Goal: Information Seeking & Learning: Learn about a topic

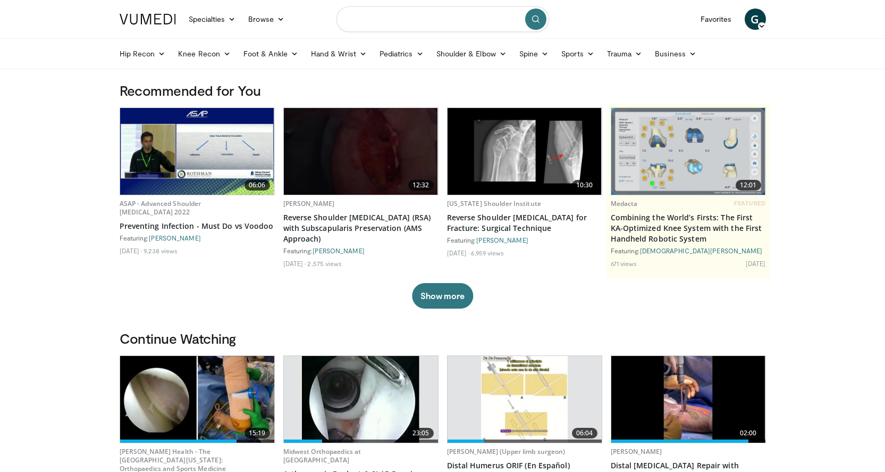
click at [417, 27] on input "Search topics, interventions" at bounding box center [443, 19] width 213 height 26
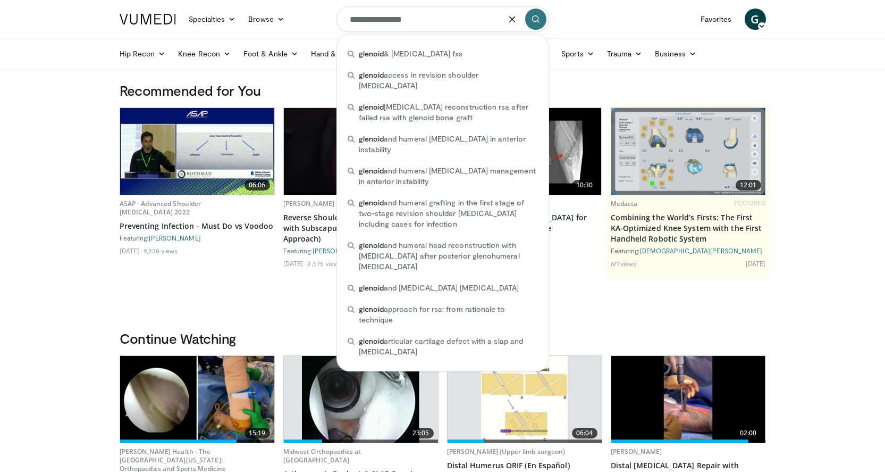
type input "**********"
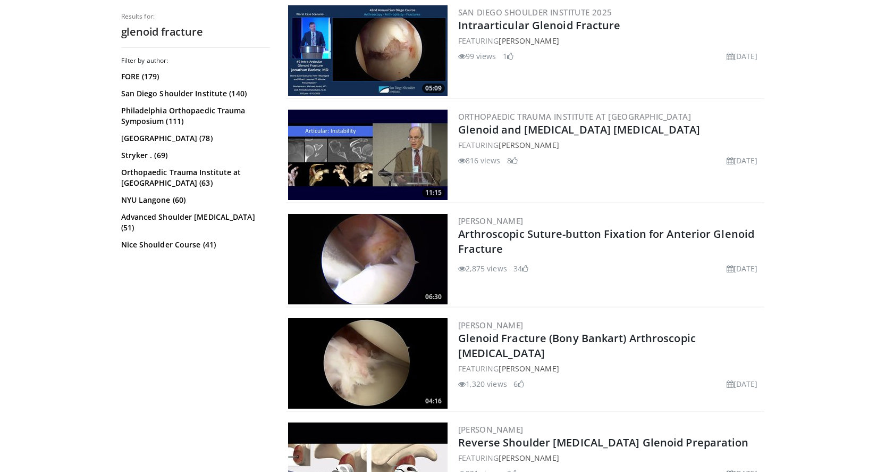
scroll to position [350, 0]
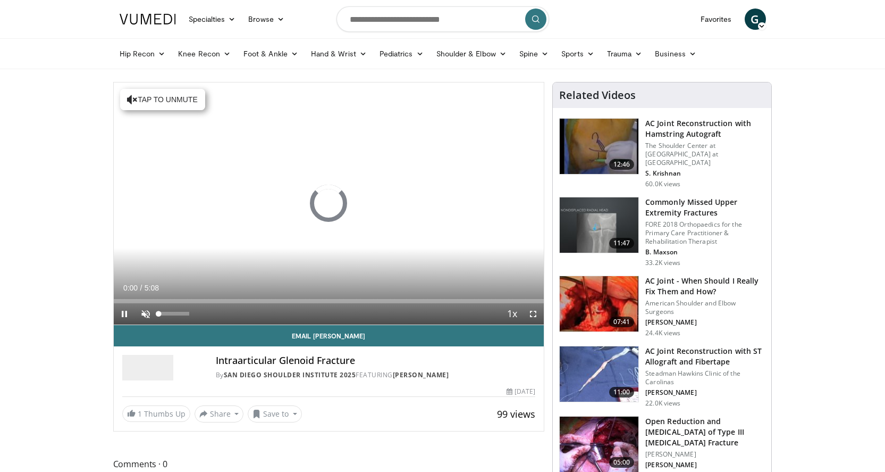
click at [148, 316] on span "Video Player" at bounding box center [145, 313] width 21 height 21
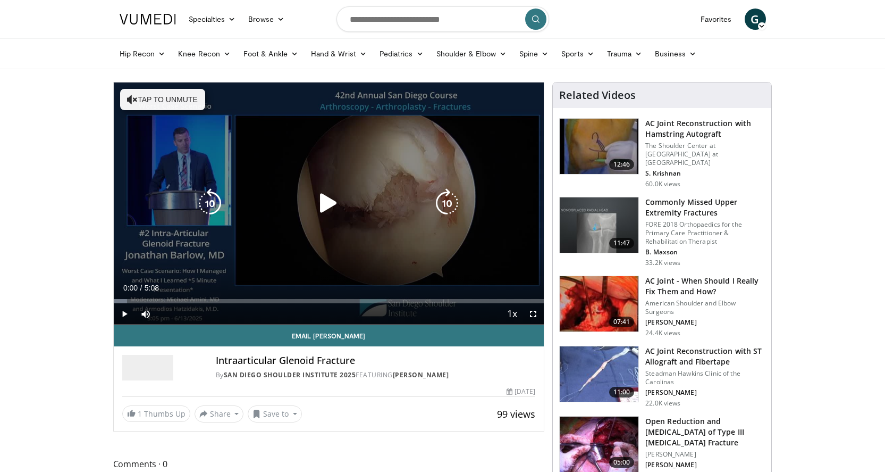
click at [138, 97] on button "Tap to unmute" at bounding box center [162, 99] width 85 height 21
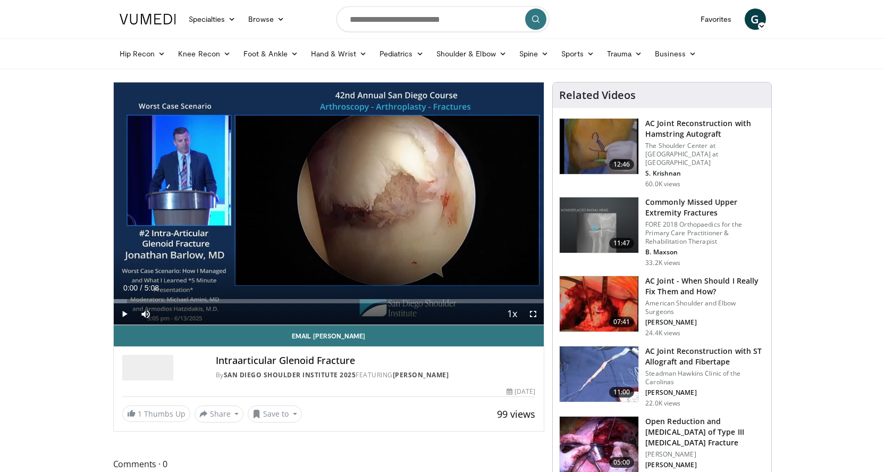
click at [124, 316] on span "Video Player" at bounding box center [124, 313] width 21 height 21
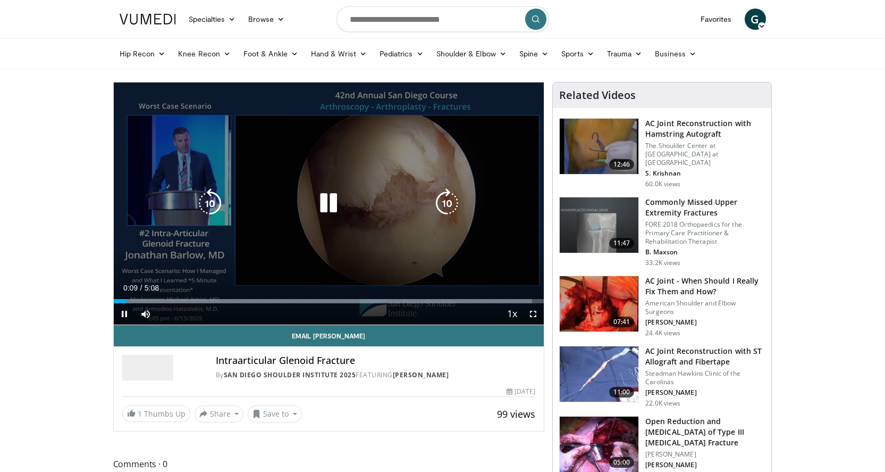
click at [222, 146] on div "10 seconds Tap to unmute" at bounding box center [329, 203] width 431 height 242
click at [329, 207] on icon "Video Player" at bounding box center [329, 203] width 30 height 30
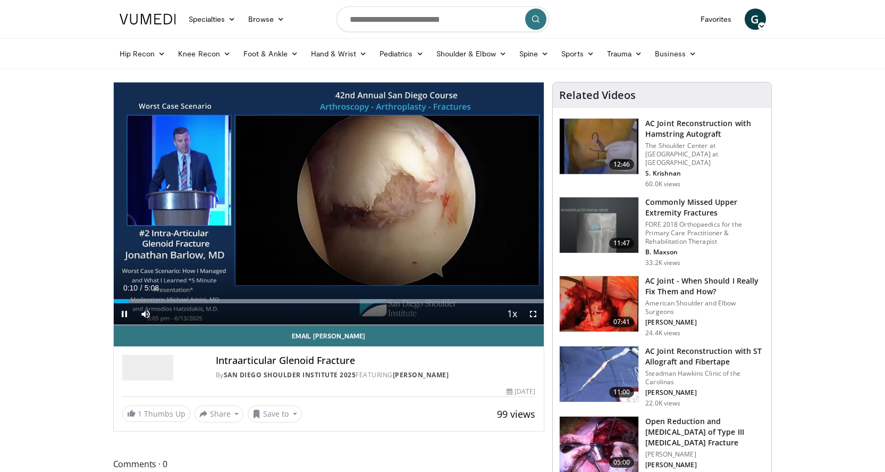
click at [534, 315] on span "Video Player" at bounding box center [533, 313] width 21 height 21
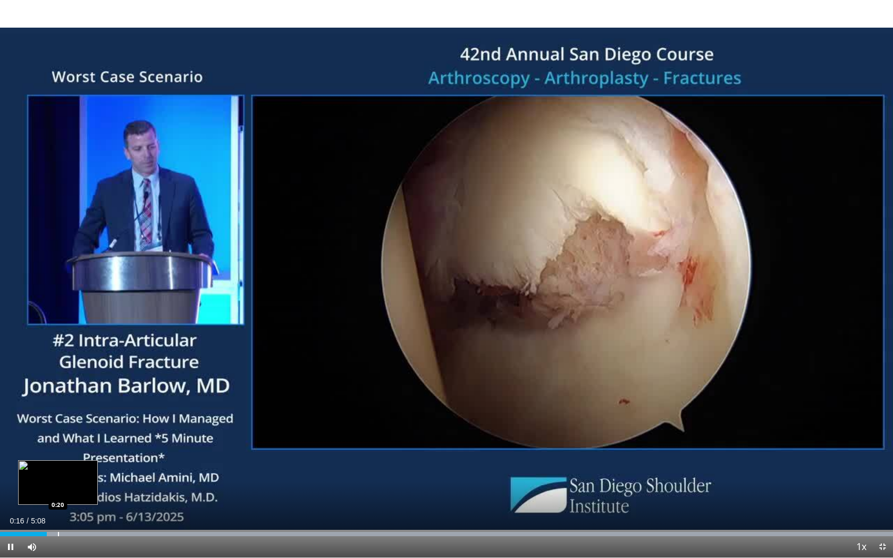
click at [58, 471] on div "Progress Bar" at bounding box center [58, 534] width 1 height 4
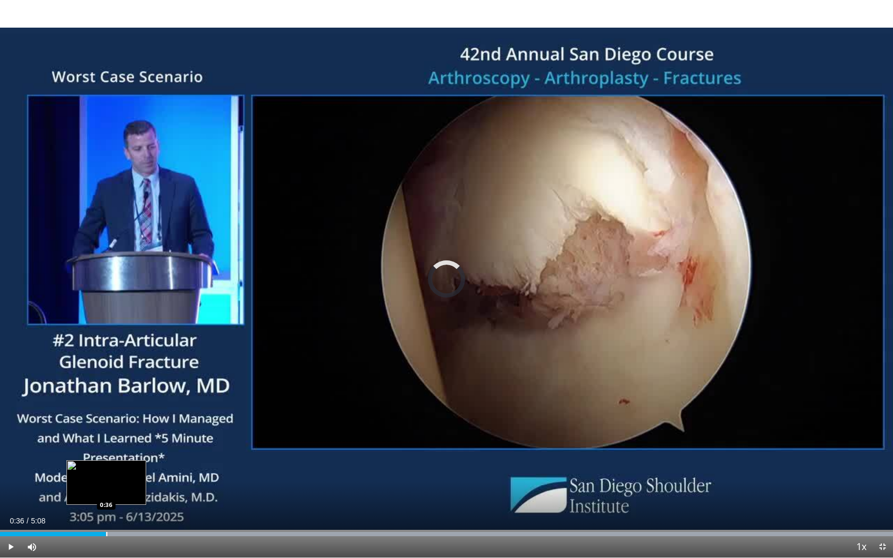
click at [106, 471] on div "Progress Bar" at bounding box center [106, 534] width 1 height 4
click at [118, 471] on div "Progress Bar" at bounding box center [116, 534] width 1 height 4
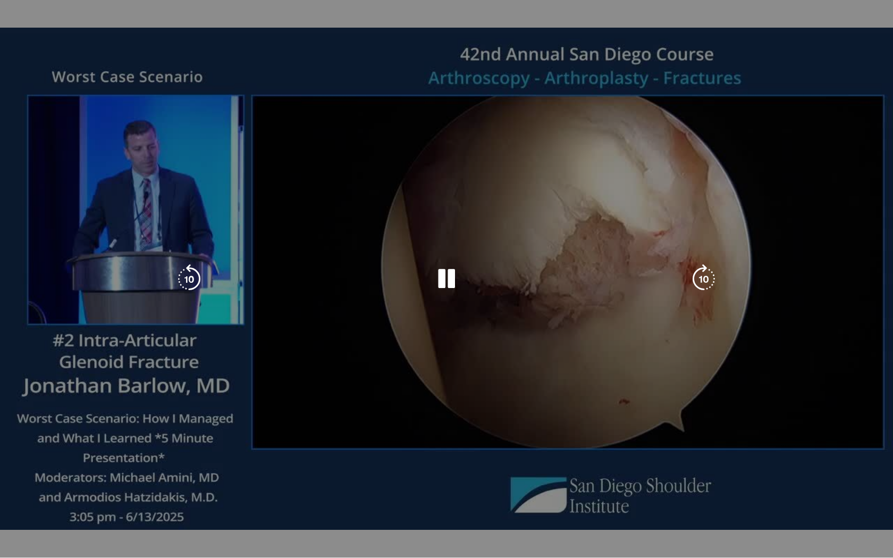
click at [140, 471] on video-js "**********" at bounding box center [446, 279] width 893 height 558
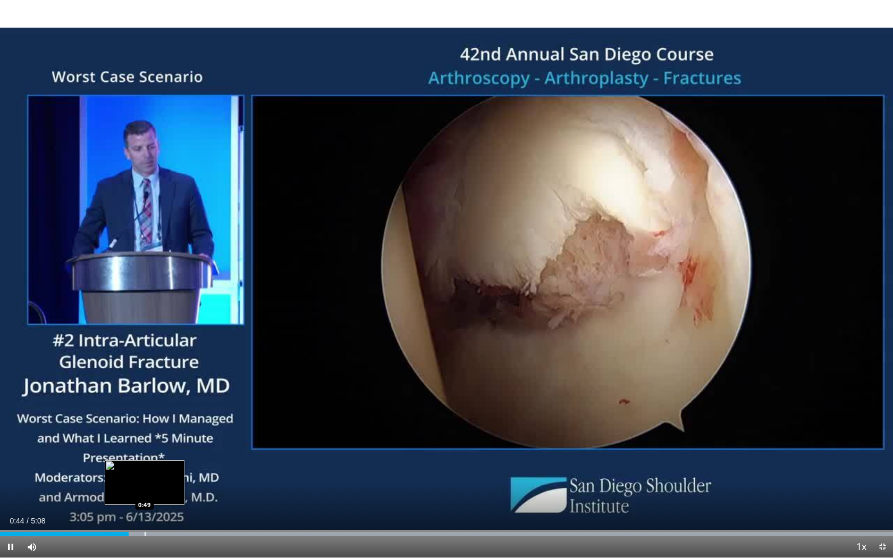
click at [145, 471] on div "Progress Bar" at bounding box center [145, 534] width 1 height 4
click at [156, 471] on div "Progress Bar" at bounding box center [155, 534] width 1 height 4
click at [176, 471] on div "Progress Bar" at bounding box center [175, 534] width 1 height 4
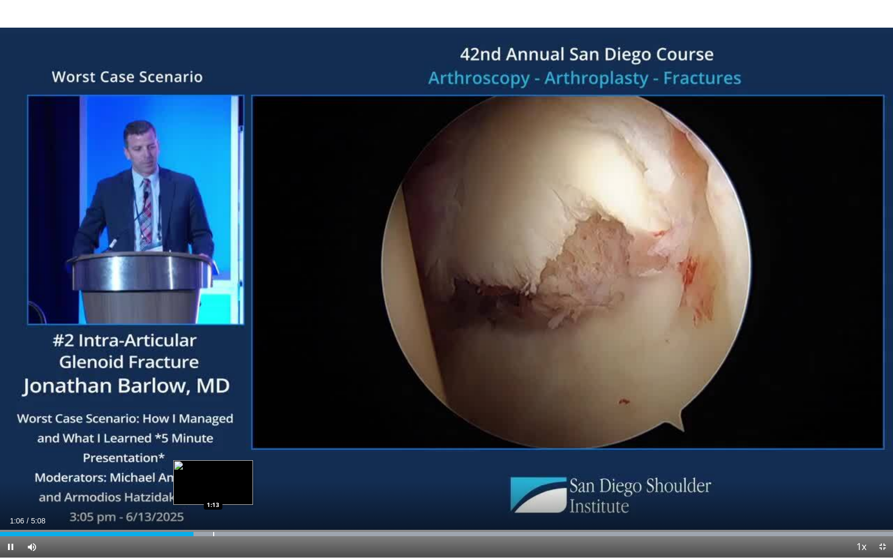
click at [213, 471] on div "Loaded : 99.98% 1:06 1:13" at bounding box center [446, 531] width 893 height 10
click at [230, 471] on div "Loaded : 99.98% 1:14 1:19" at bounding box center [446, 531] width 893 height 10
click at [242, 471] on div "Progress Bar" at bounding box center [242, 534] width 1 height 4
click at [254, 471] on div "Progress Bar" at bounding box center [254, 534] width 1 height 4
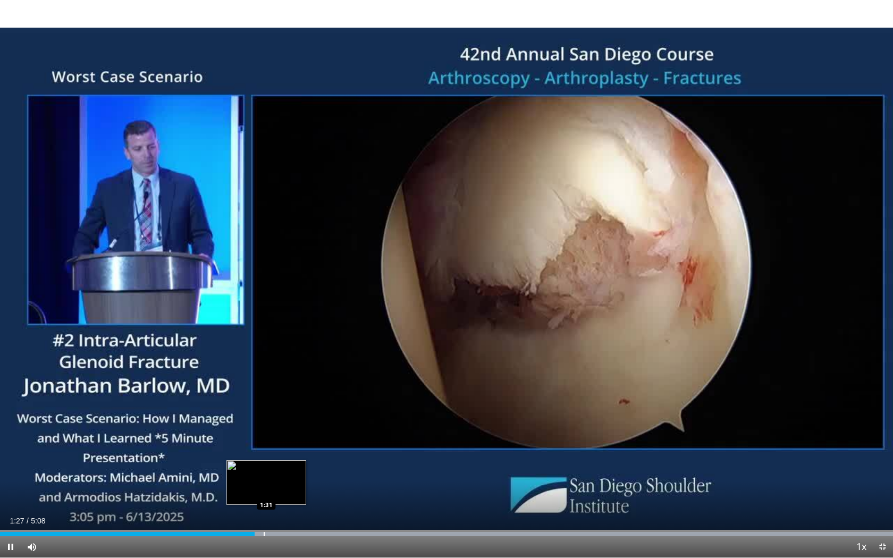
click at [267, 471] on div "Loaded : 99.98% 1:27 1:31" at bounding box center [446, 534] width 893 height 4
click at [288, 471] on div "Progress Bar" at bounding box center [288, 534] width 1 height 4
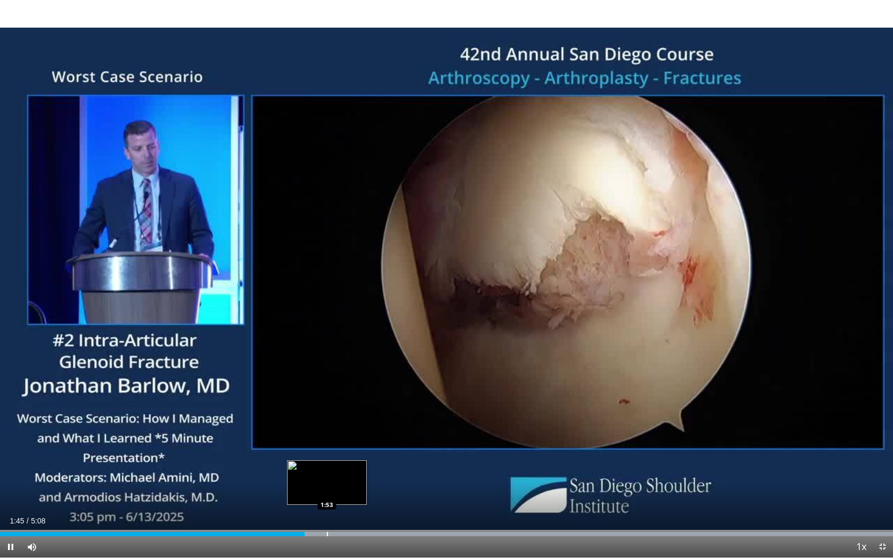
click at [328, 471] on div "Progress Bar" at bounding box center [327, 534] width 1 height 4
click at [348, 471] on div "Progress Bar" at bounding box center [347, 534] width 1 height 4
click at [369, 471] on div "Progress Bar" at bounding box center [368, 534] width 1 height 4
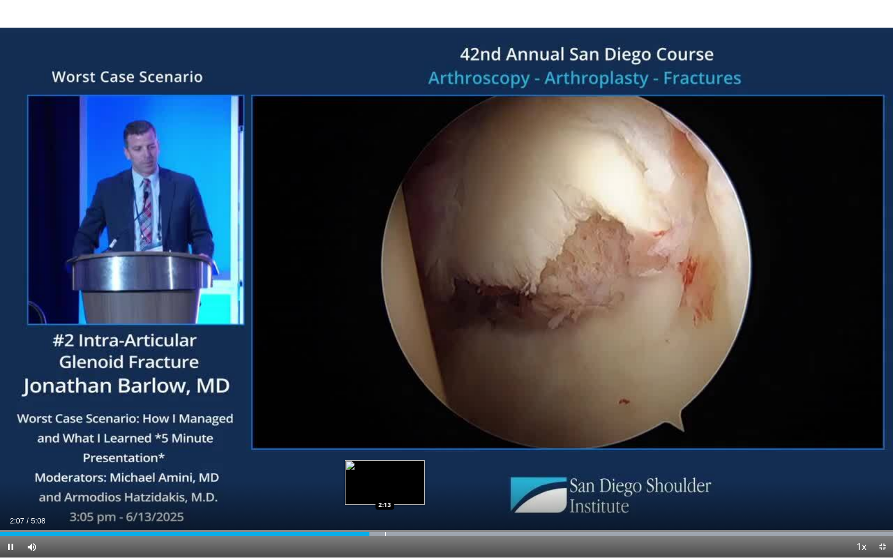
click at [386, 471] on div "Progress Bar" at bounding box center [385, 534] width 1 height 4
click at [402, 471] on div "Progress Bar" at bounding box center [402, 534] width 1 height 4
click at [408, 471] on div "Progress Bar" at bounding box center [408, 534] width 1 height 4
click at [421, 471] on div "Progress Bar" at bounding box center [420, 534] width 1 height 4
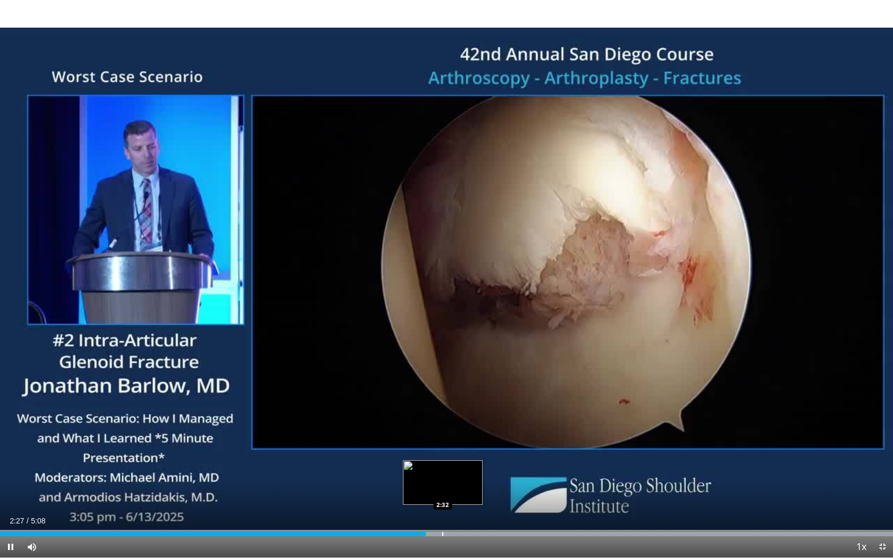
click at [443, 471] on div "Progress Bar" at bounding box center [442, 534] width 1 height 4
click at [460, 471] on div "Progress Bar" at bounding box center [460, 534] width 1 height 4
click at [462, 471] on div "Progress Bar" at bounding box center [461, 534] width 1 height 4
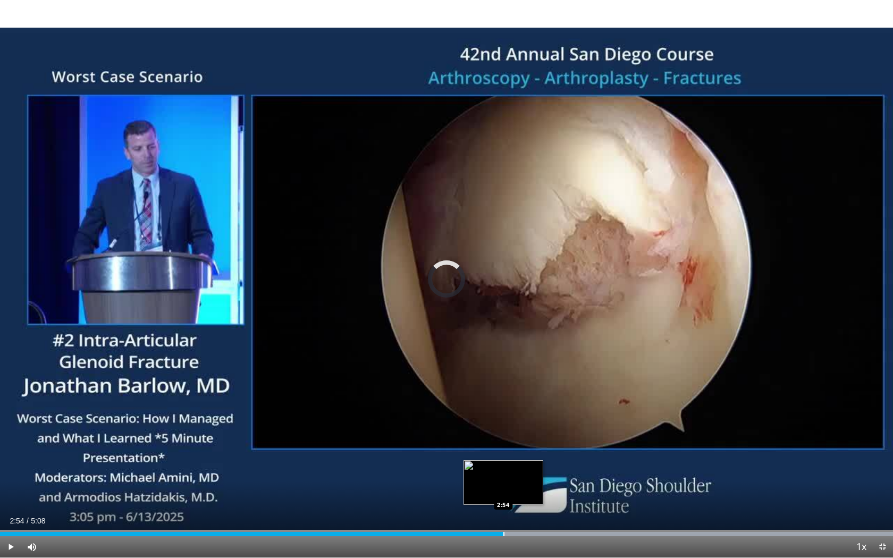
click at [504, 471] on div "Progress Bar" at bounding box center [504, 534] width 1 height 4
click at [523, 471] on div "Progress Bar" at bounding box center [522, 534] width 1 height 4
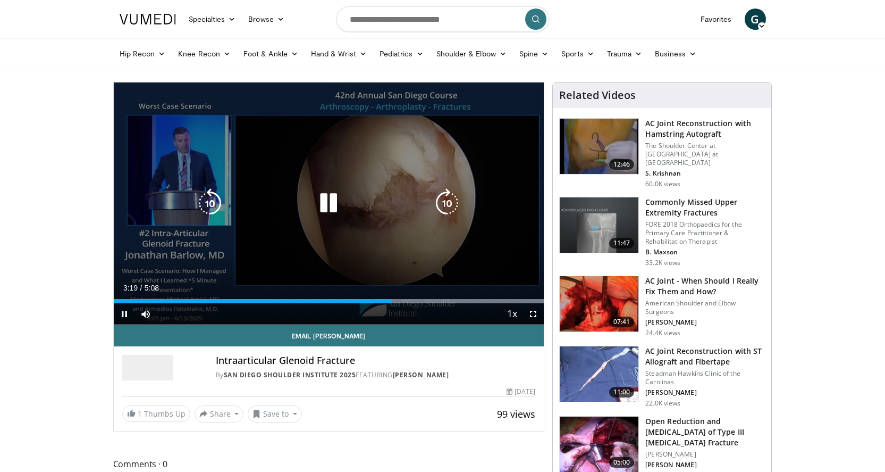
click at [329, 197] on icon "Video Player" at bounding box center [329, 203] width 30 height 30
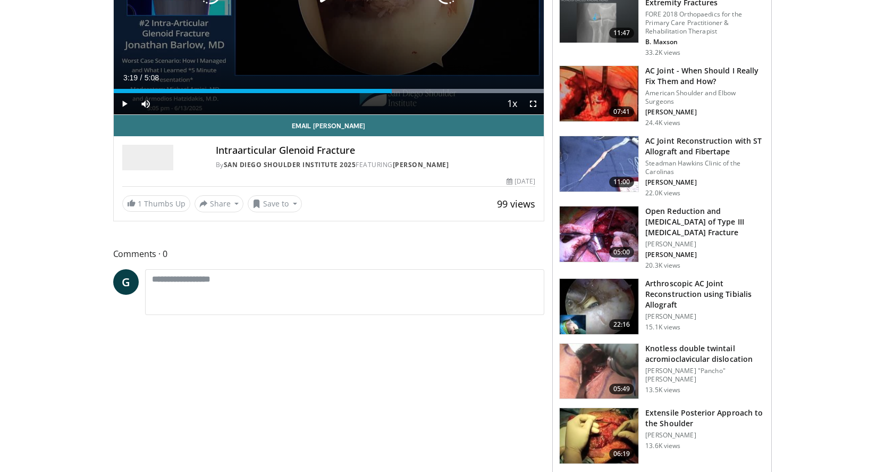
scroll to position [266, 0]
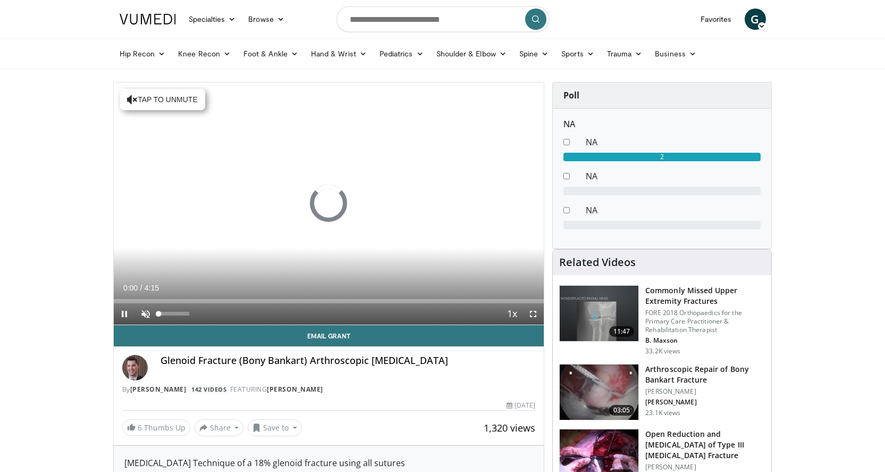
click at [147, 315] on span "Video Player" at bounding box center [145, 313] width 21 height 21
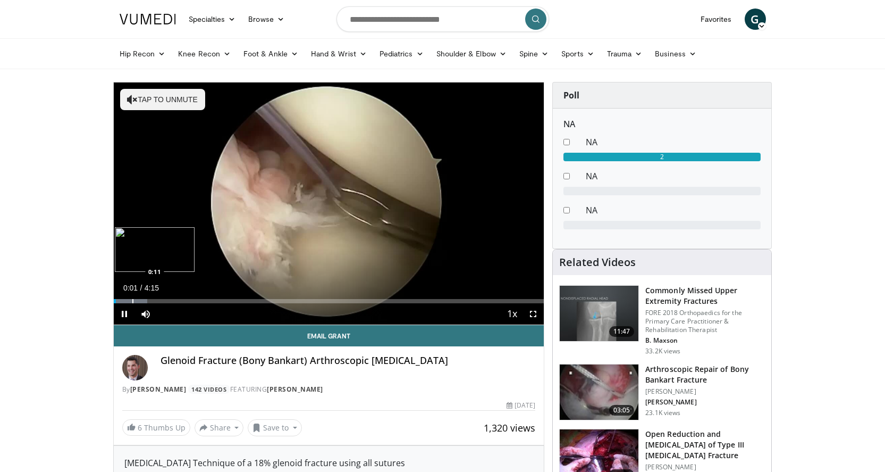
click at [132, 297] on div "Loaded : 7.80% 0:01 0:11" at bounding box center [329, 298] width 431 height 10
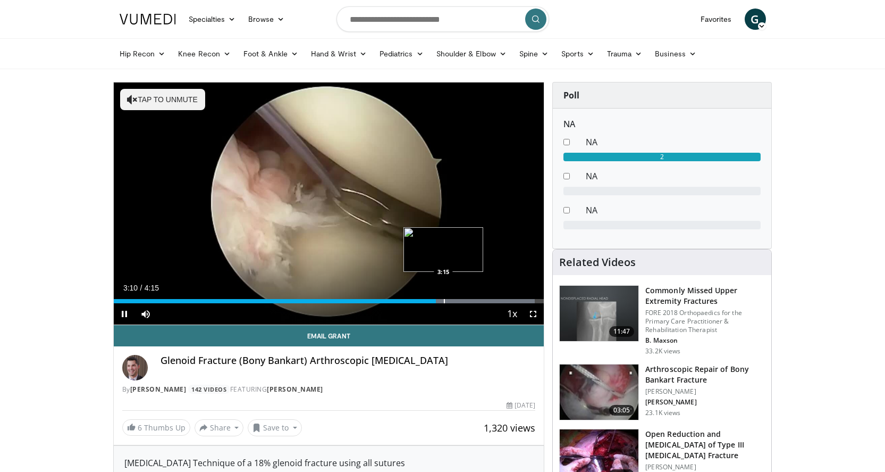
click at [444, 299] on div "Progress Bar" at bounding box center [444, 301] width 1 height 4
click at [446, 299] on div "Progress Bar" at bounding box center [444, 301] width 1 height 4
click at [465, 300] on div "Progress Bar" at bounding box center [465, 301] width 1 height 4
click at [466, 300] on div "Progress Bar" at bounding box center [465, 301] width 1 height 4
click at [485, 300] on div "Progress Bar" at bounding box center [484, 301] width 1 height 4
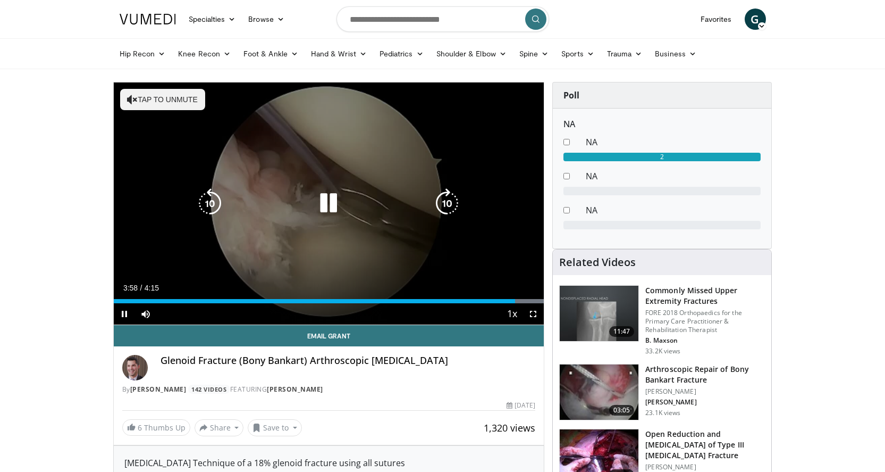
click at [332, 206] on icon "Video Player" at bounding box center [329, 203] width 30 height 30
